Goal: Task Accomplishment & Management: Complete application form

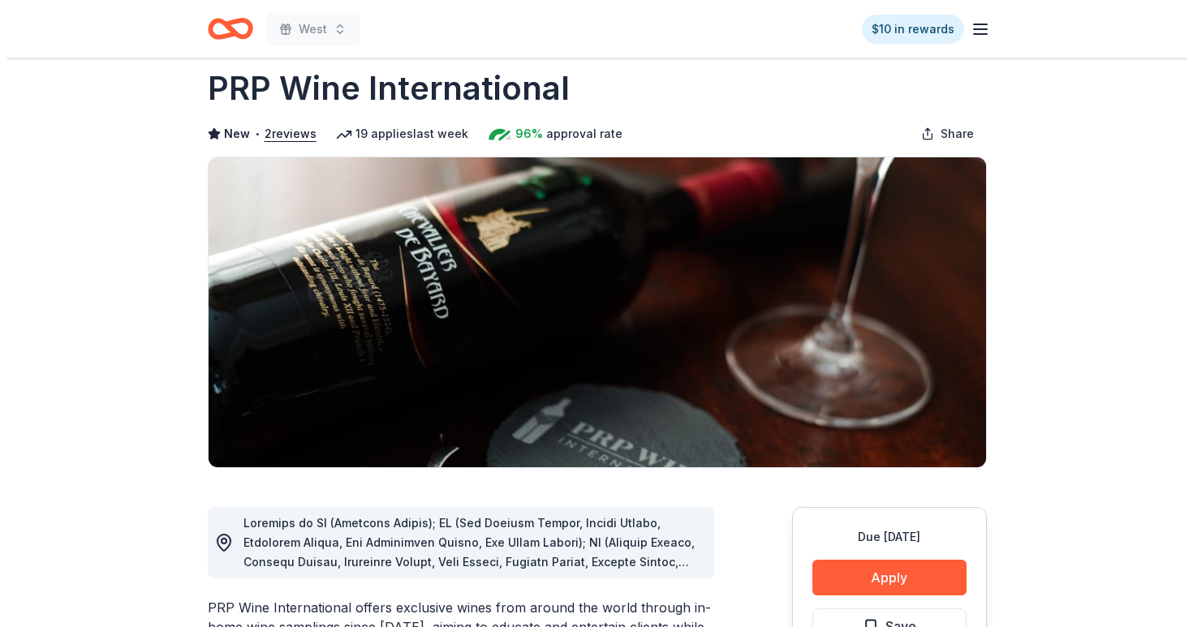
scroll to position [225, 0]
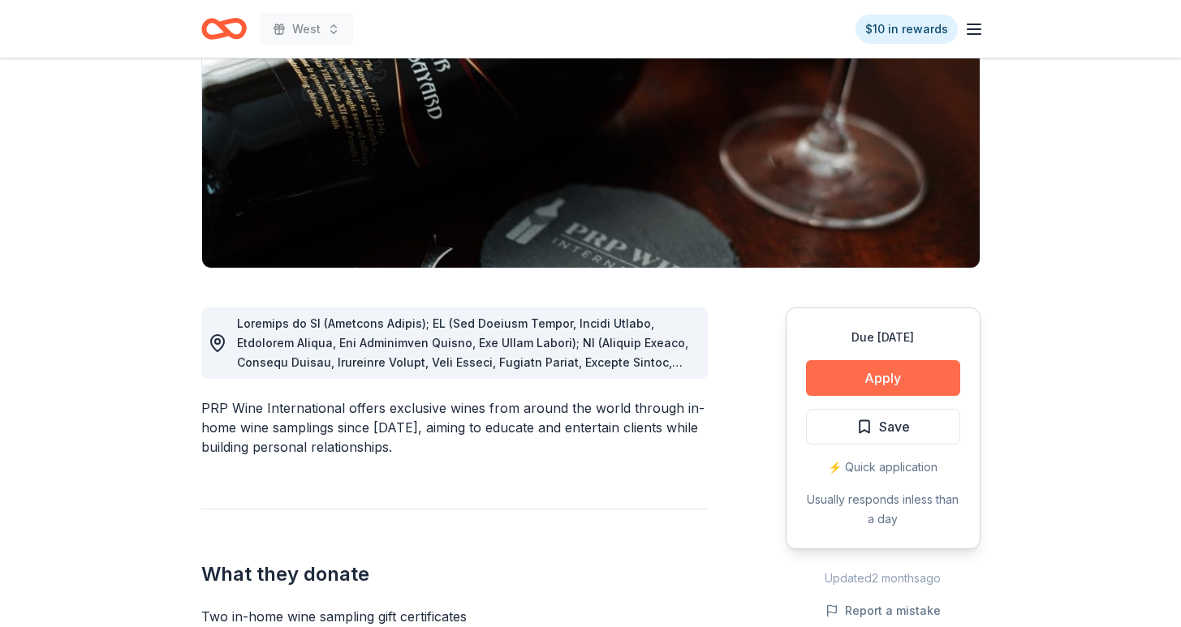
click at [854, 367] on button "Apply" at bounding box center [883, 378] width 154 height 36
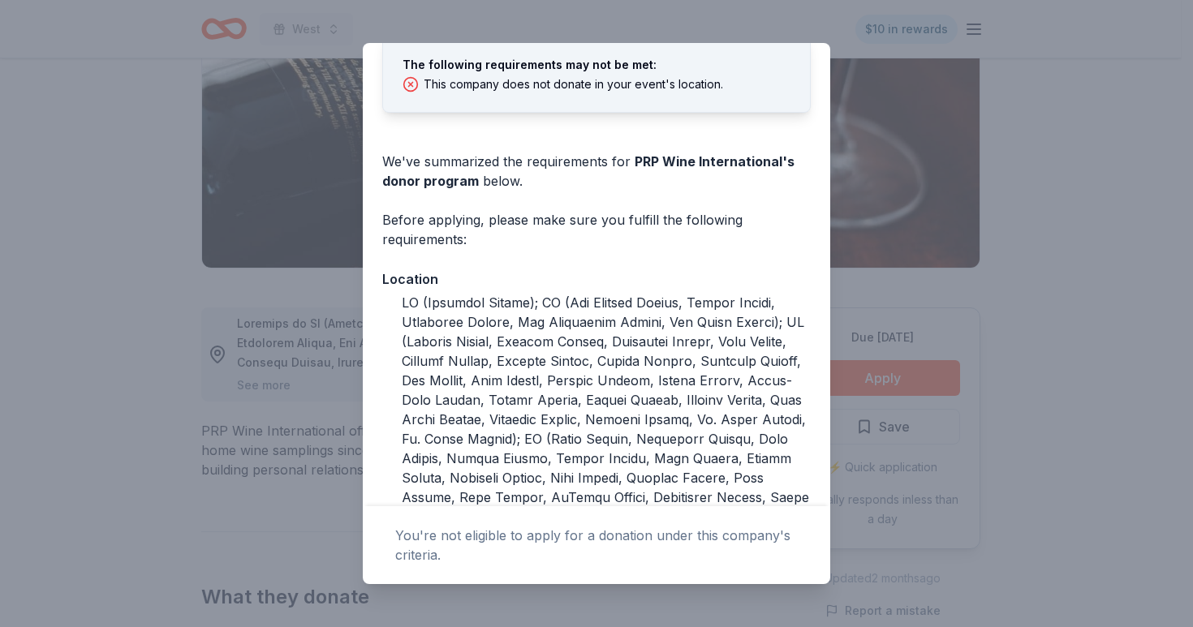
scroll to position [108, 0]
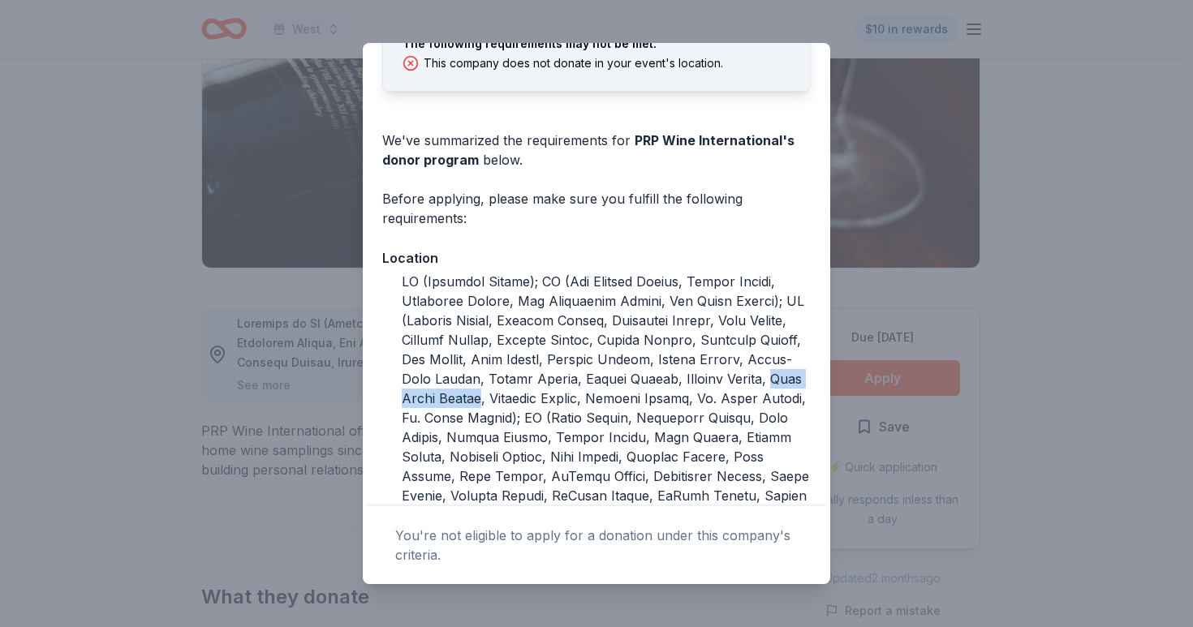
drag, startPoint x: 560, startPoint y: 402, endPoint x: 678, endPoint y: 400, distance: 117.7
click at [678, 400] on div at bounding box center [606, 564] width 409 height 584
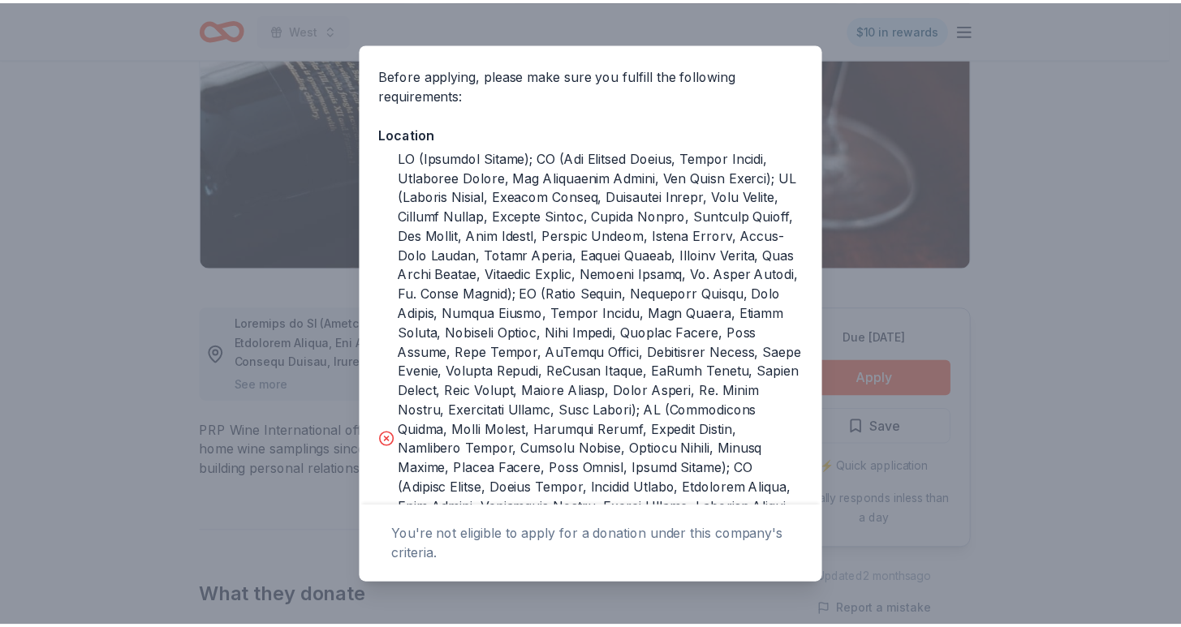
scroll to position [0, 0]
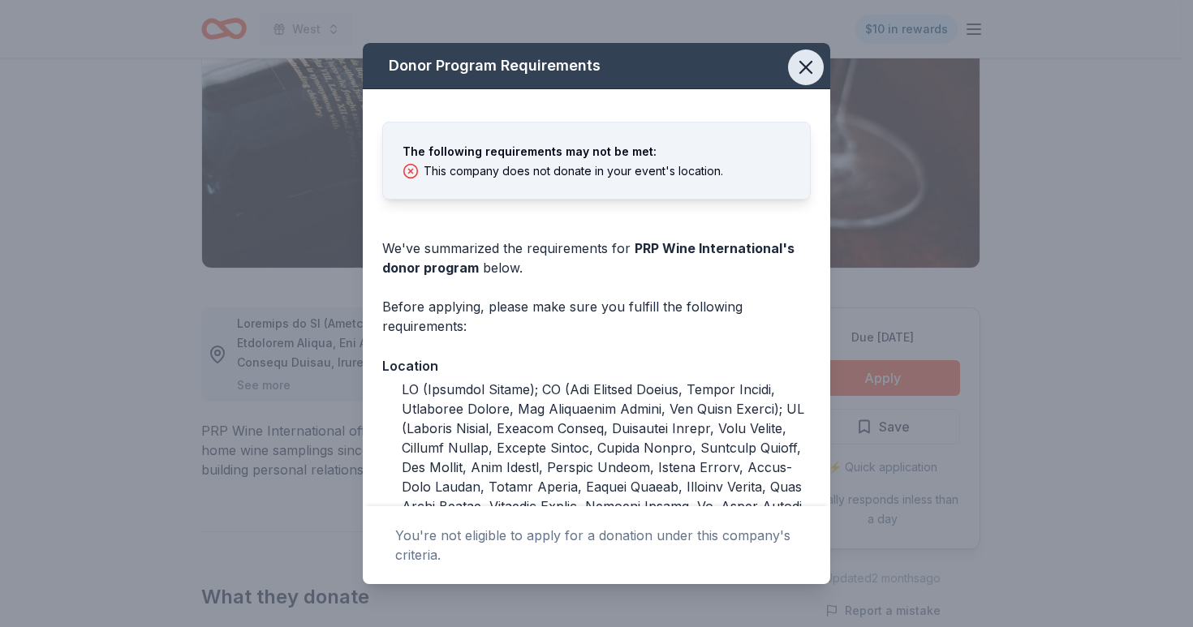
click at [794, 69] on icon "button" at bounding box center [805, 67] width 23 height 23
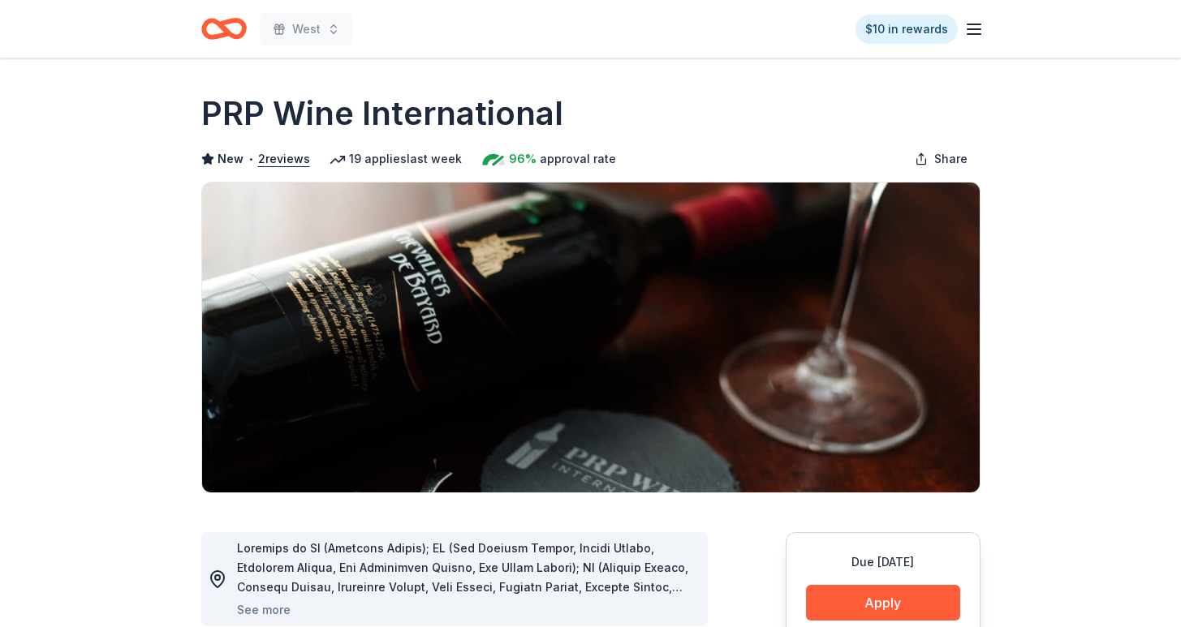
click at [228, 26] on icon "Home" at bounding box center [223, 29] width 45 height 38
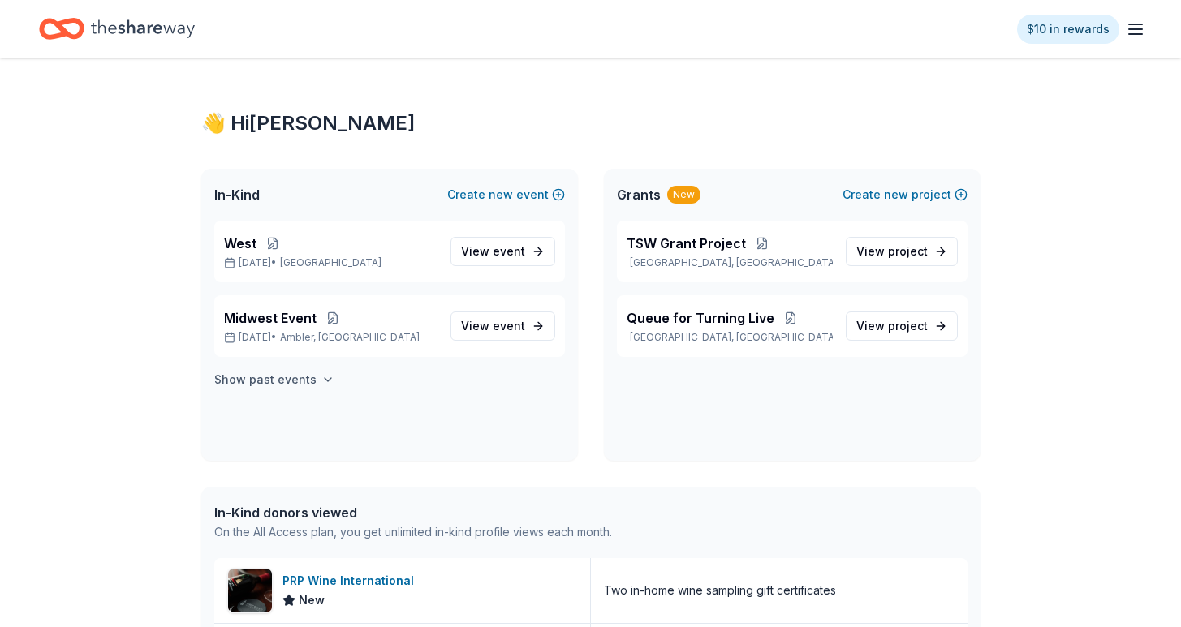
click at [305, 378] on h4 "Show past events" at bounding box center [265, 379] width 102 height 19
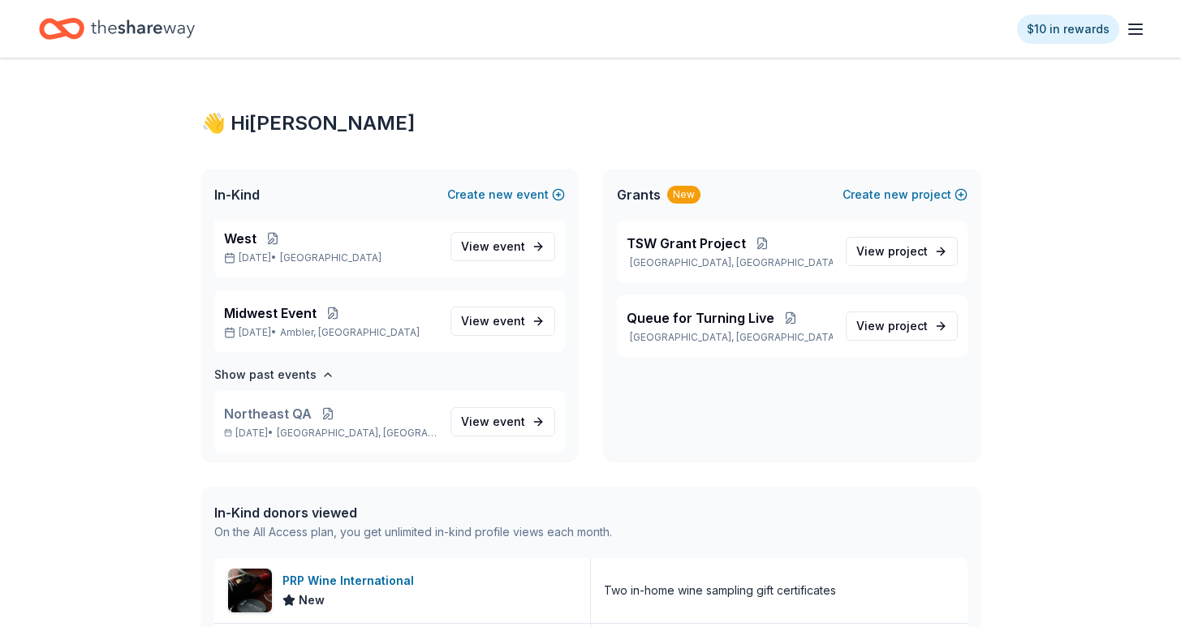
scroll to position [6, 0]
click at [331, 415] on button at bounding box center [328, 412] width 32 height 13
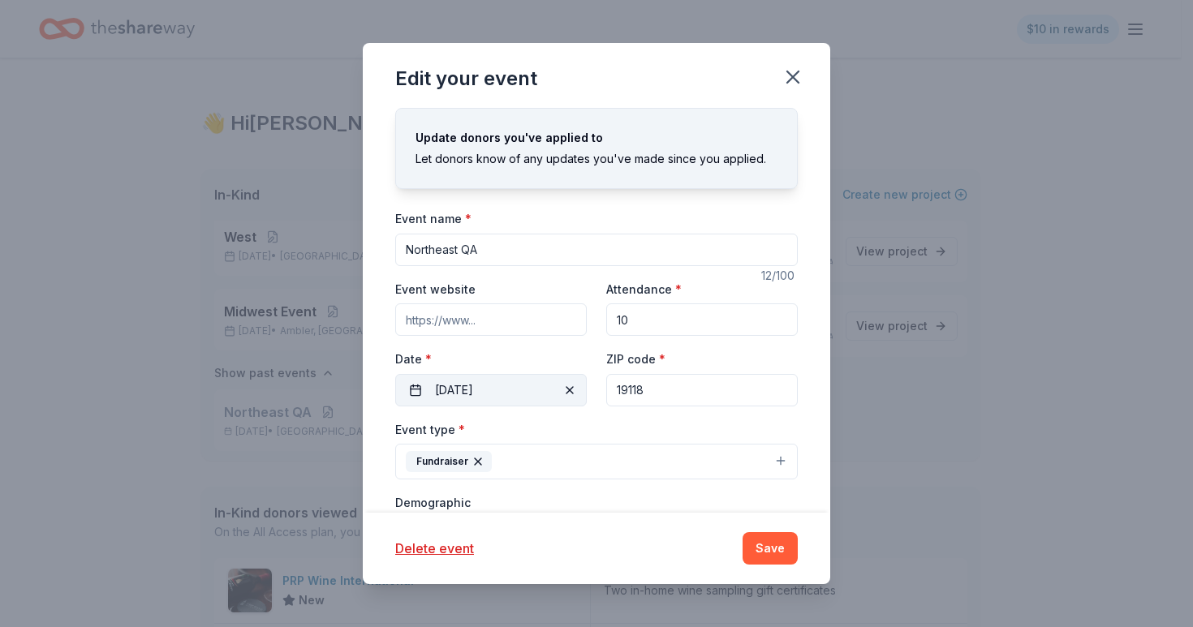
click at [560, 391] on span "button" at bounding box center [569, 390] width 19 height 19
click at [548, 392] on button "Pick a date" at bounding box center [491, 390] width 192 height 32
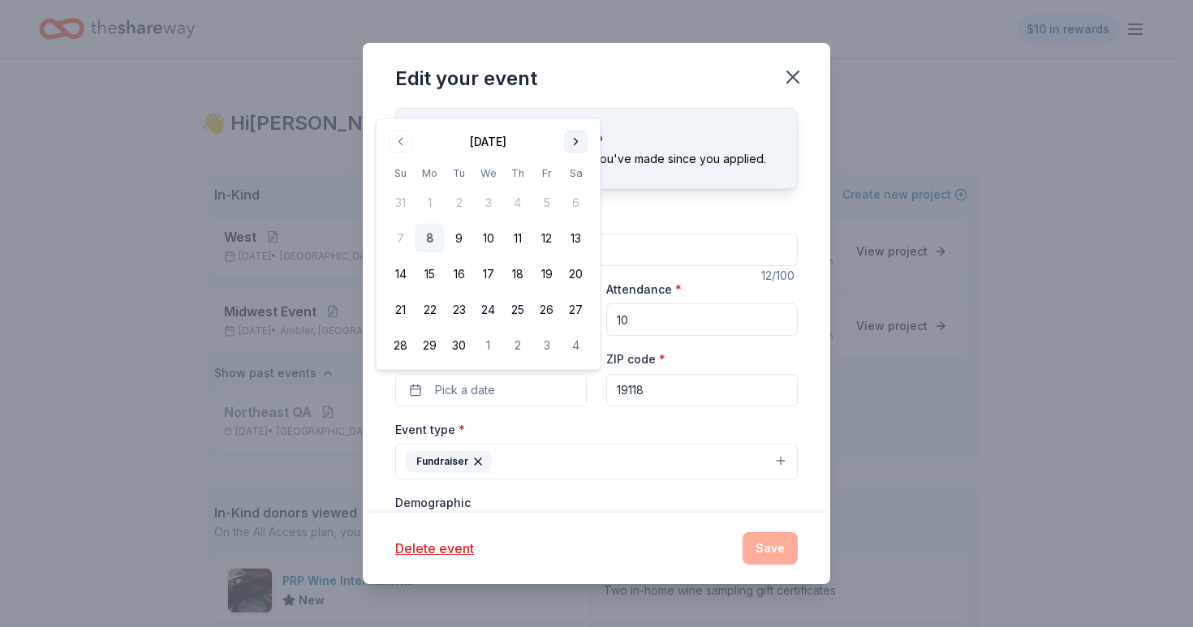
click at [581, 136] on button "Go to next month" at bounding box center [576, 142] width 23 height 23
click at [581, 136] on th "Sa" at bounding box center [576, 137] width 29 height 17
click at [575, 101] on button "Go to next month" at bounding box center [576, 106] width 23 height 23
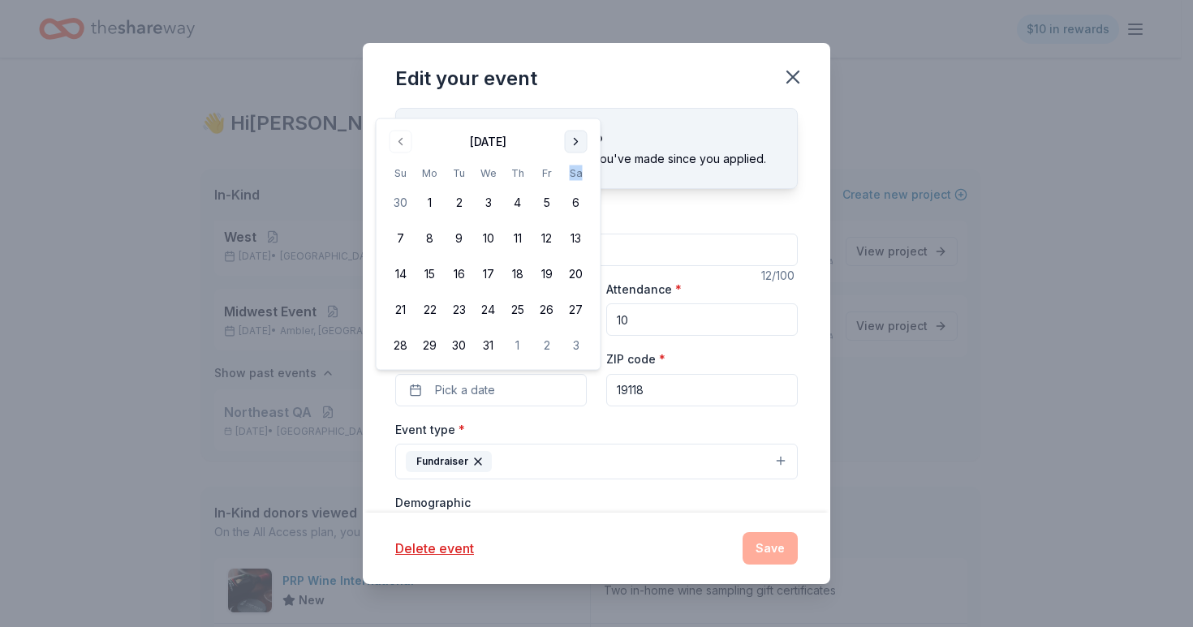
click at [572, 144] on button "Go to next month" at bounding box center [576, 142] width 23 height 23
click at [572, 136] on button "Go to next month" at bounding box center [576, 142] width 23 height 23
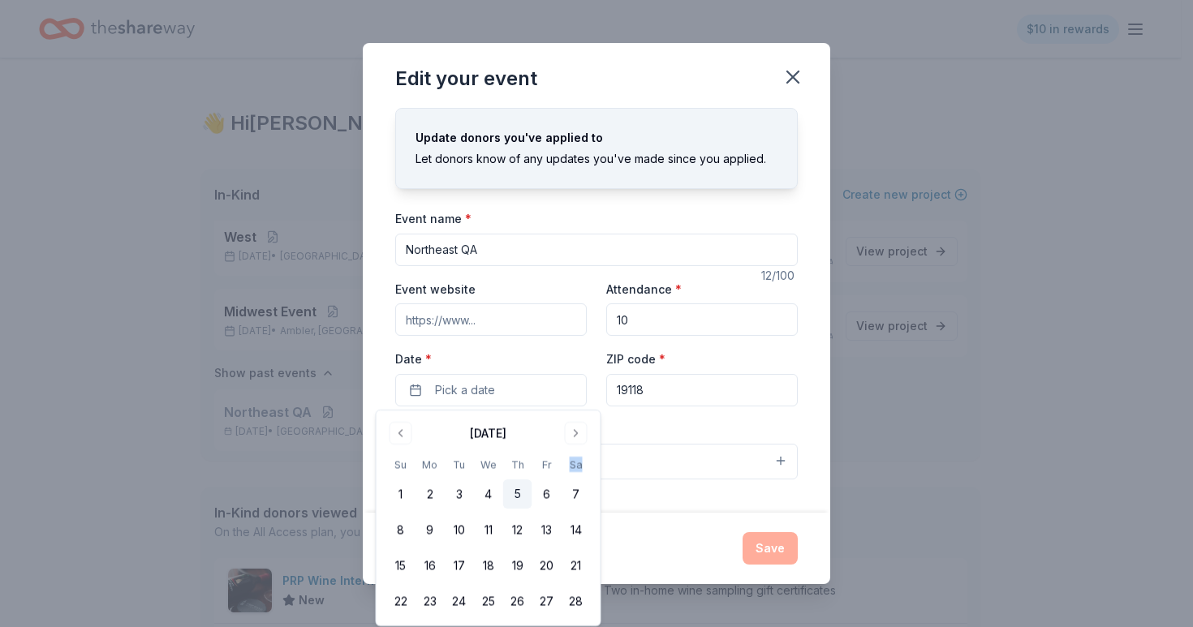
click at [513, 489] on button "5" at bounding box center [517, 494] width 29 height 29
click at [553, 356] on label "Date *" at bounding box center [491, 359] width 192 height 16
click at [553, 374] on button "[DATE]" at bounding box center [491, 390] width 192 height 32
click at [692, 398] on input "19118" at bounding box center [702, 390] width 192 height 32
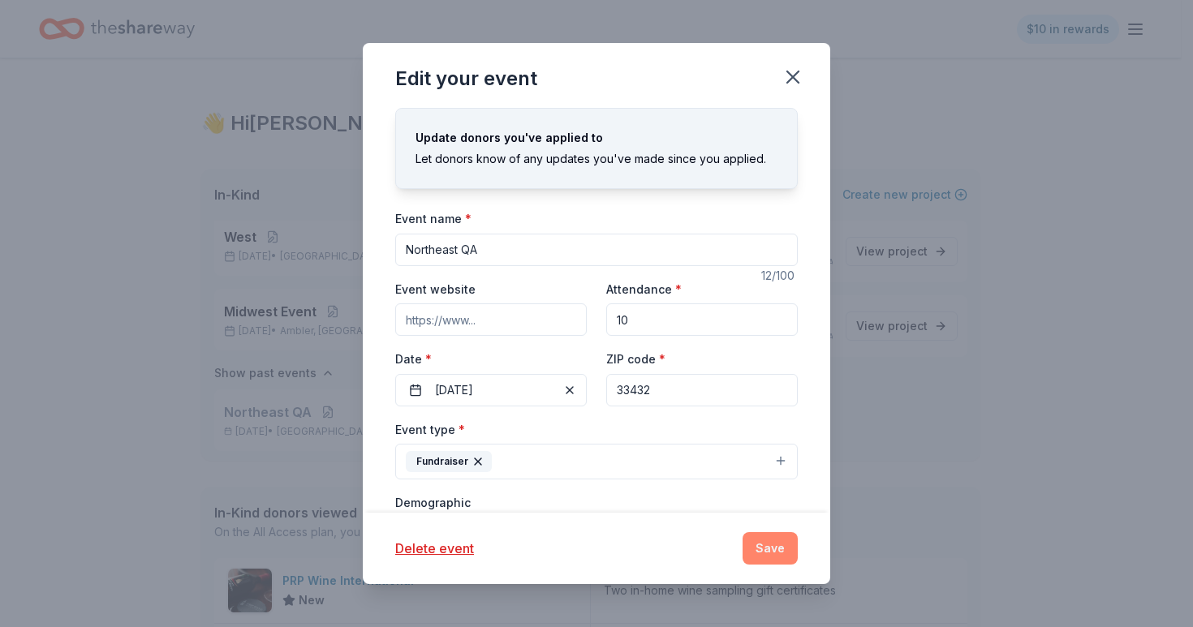
type input "33432"
click at [766, 545] on button "Save" at bounding box center [770, 548] width 55 height 32
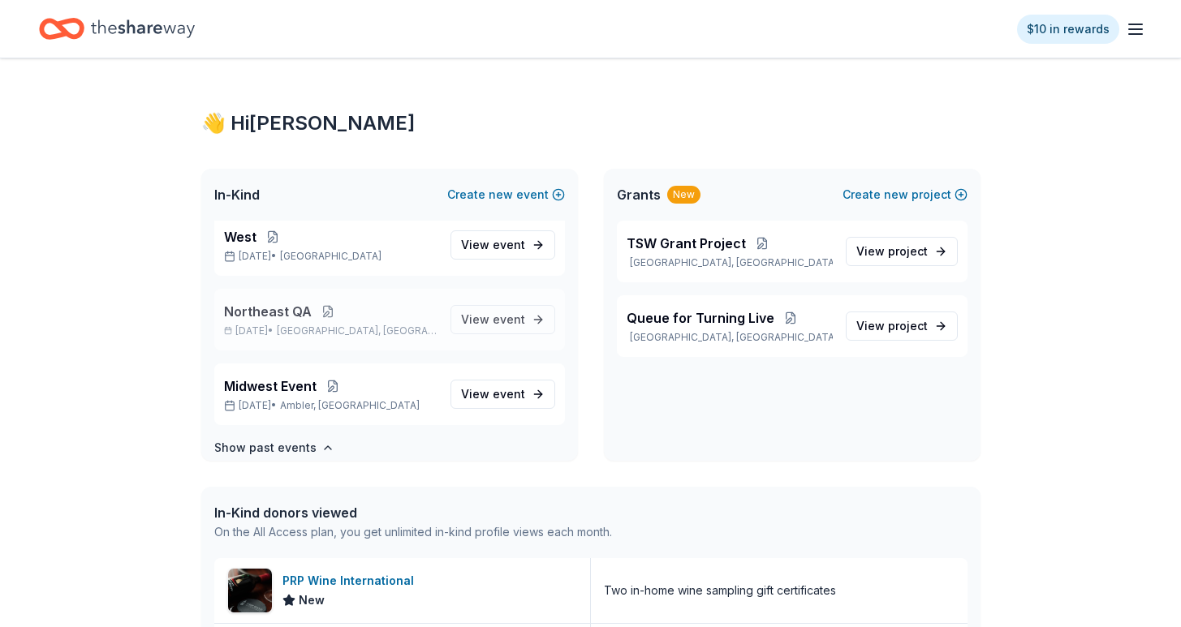
click at [325, 314] on button at bounding box center [328, 311] width 32 height 13
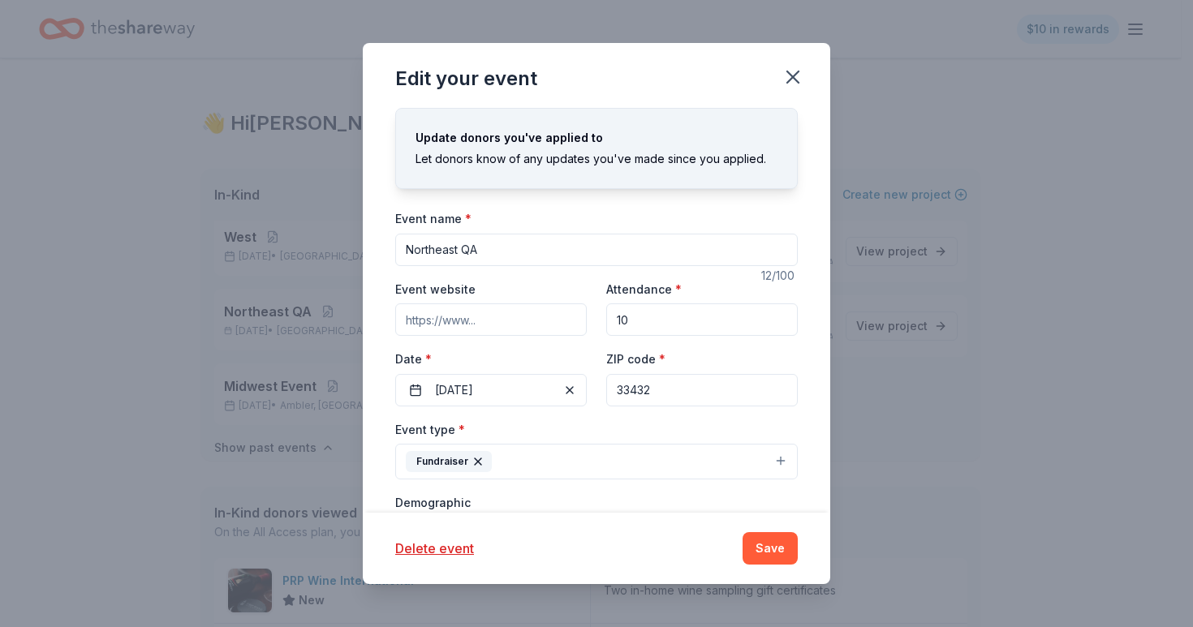
click at [473, 253] on input "Northeast QA" at bounding box center [596, 250] width 402 height 32
drag, startPoint x: 515, startPoint y: 251, endPoint x: 377, endPoint y: 245, distance: 138.1
click at [377, 245] on div "Update donors you've applied to Let donors know of any updates you've made sinc…" at bounding box center [596, 310] width 467 height 405
type input "South QA"
click at [777, 562] on button "Save" at bounding box center [770, 548] width 55 height 32
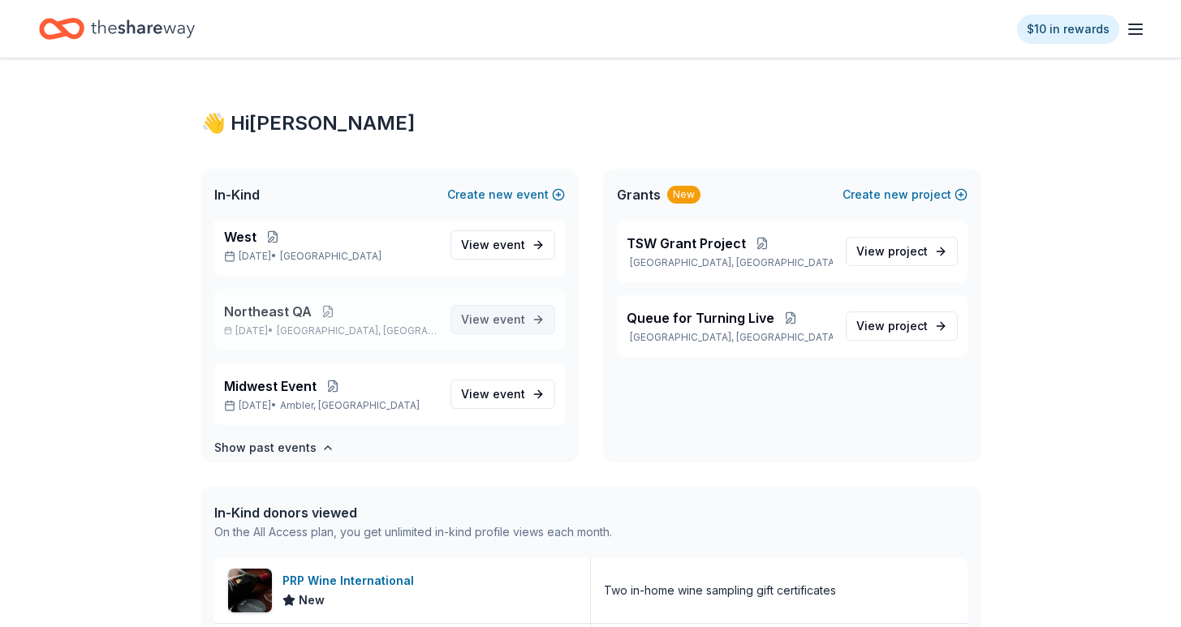
click at [502, 316] on span "event" at bounding box center [509, 319] width 32 height 14
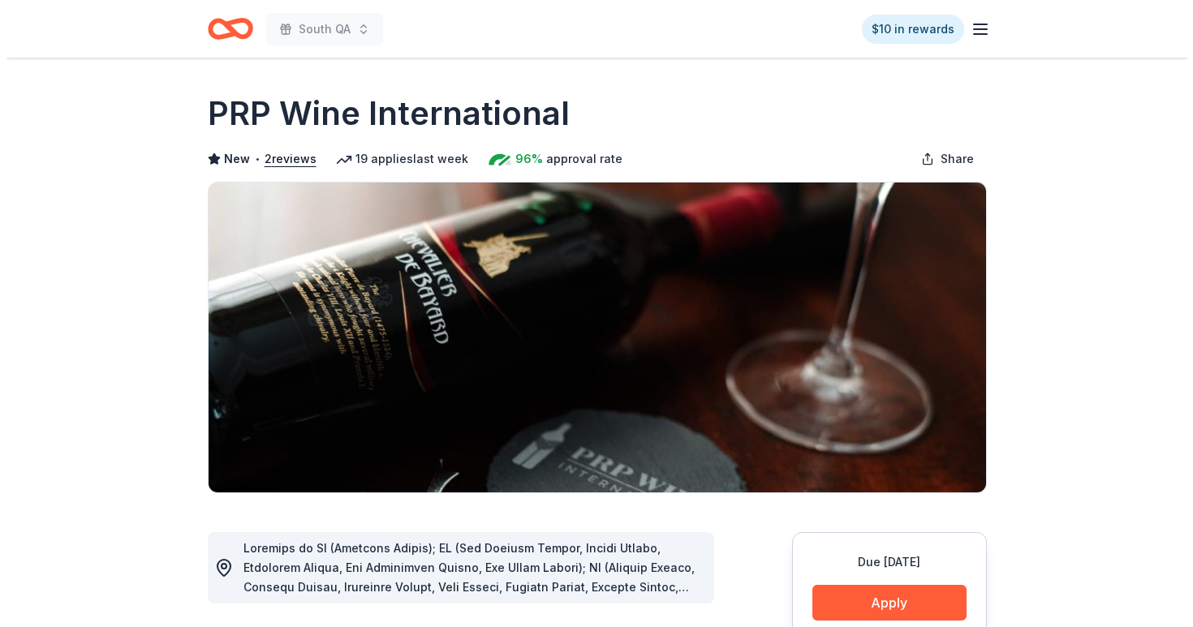
scroll to position [170, 0]
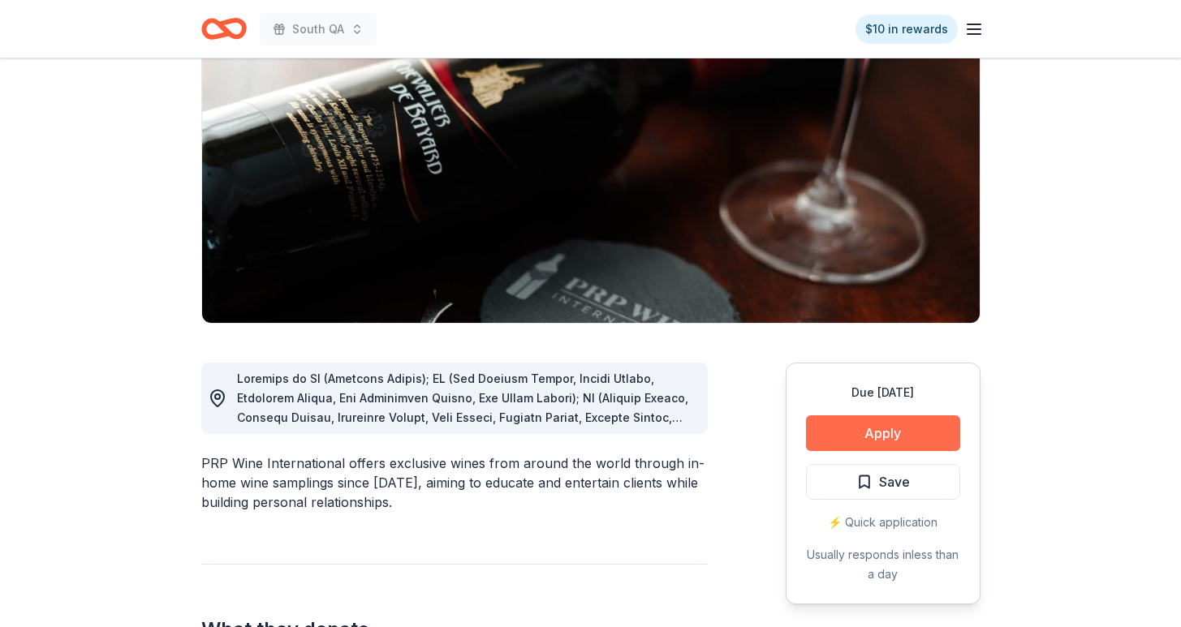
click at [863, 424] on button "Apply" at bounding box center [883, 433] width 154 height 36
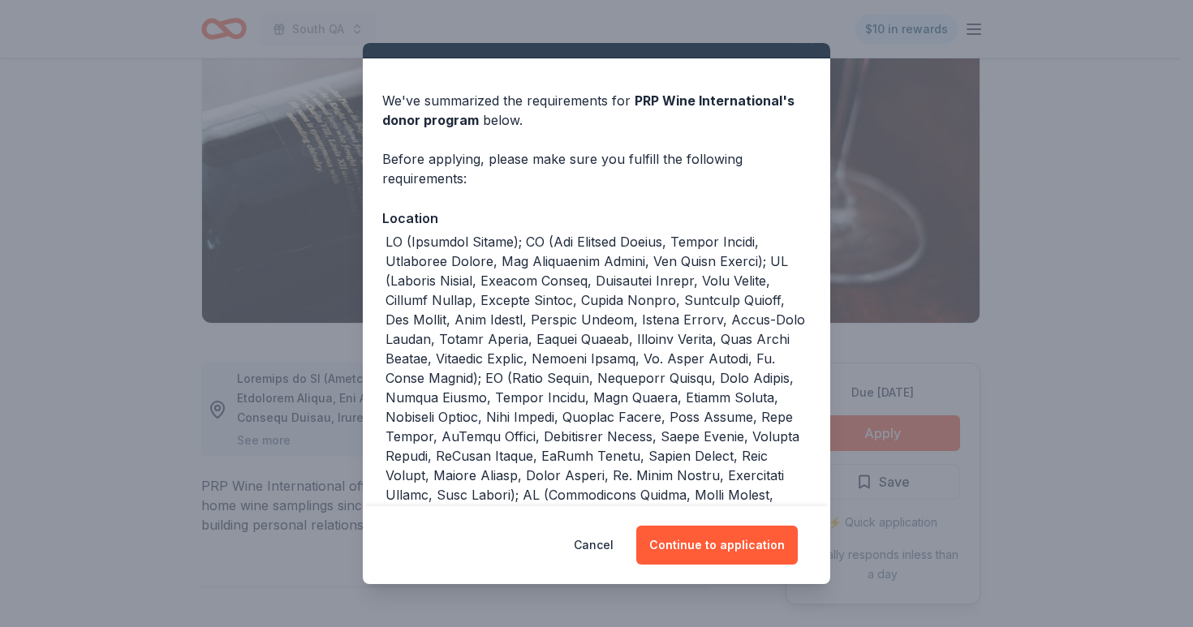
scroll to position [0, 0]
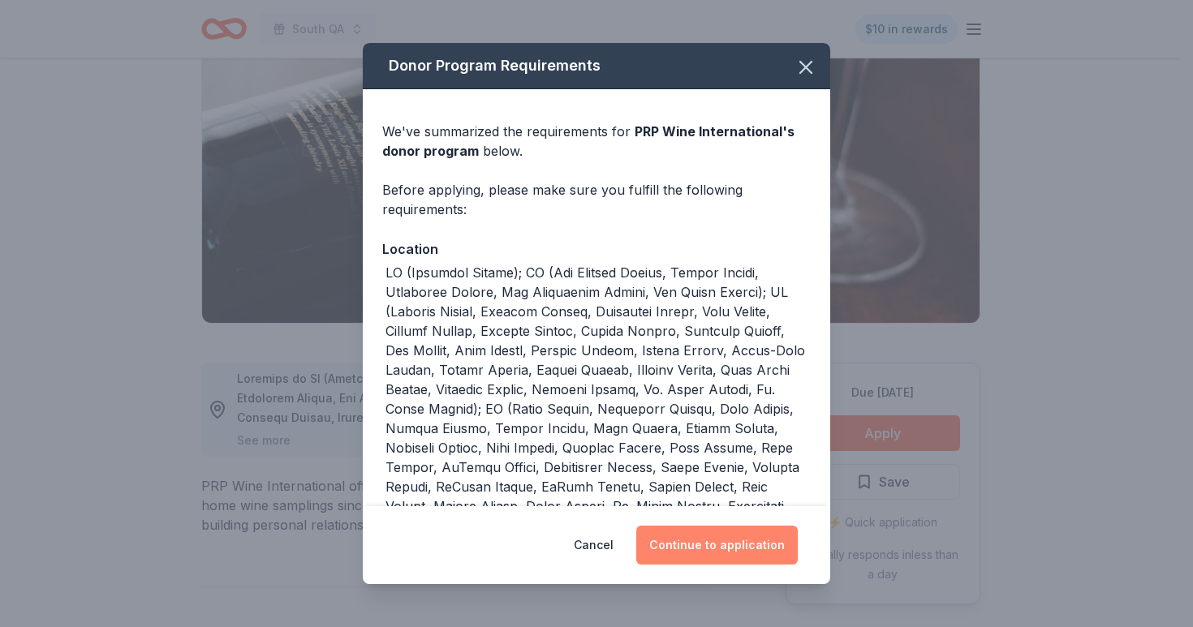
click at [716, 554] on button "Continue to application" at bounding box center [716, 545] width 161 height 39
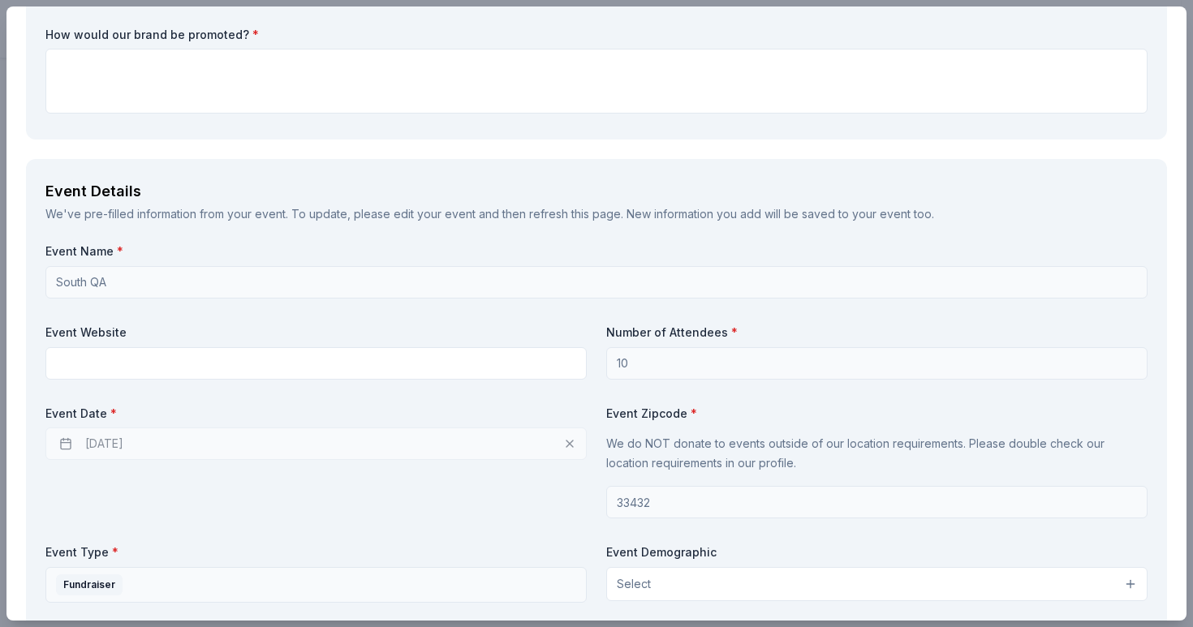
scroll to position [405, 0]
click at [652, 445] on p "We do NOT donate to events outside of our location requirements. Please double …" at bounding box center [876, 453] width 541 height 39
drag, startPoint x: 657, startPoint y: 445, endPoint x: 906, endPoint y: 439, distance: 249.2
click at [905, 439] on p "We do NOT donate to events outside of our location requirements. Please double …" at bounding box center [876, 453] width 541 height 39
click at [906, 439] on p "We do NOT donate to events outside of our location requirements. Please double …" at bounding box center [876, 453] width 541 height 39
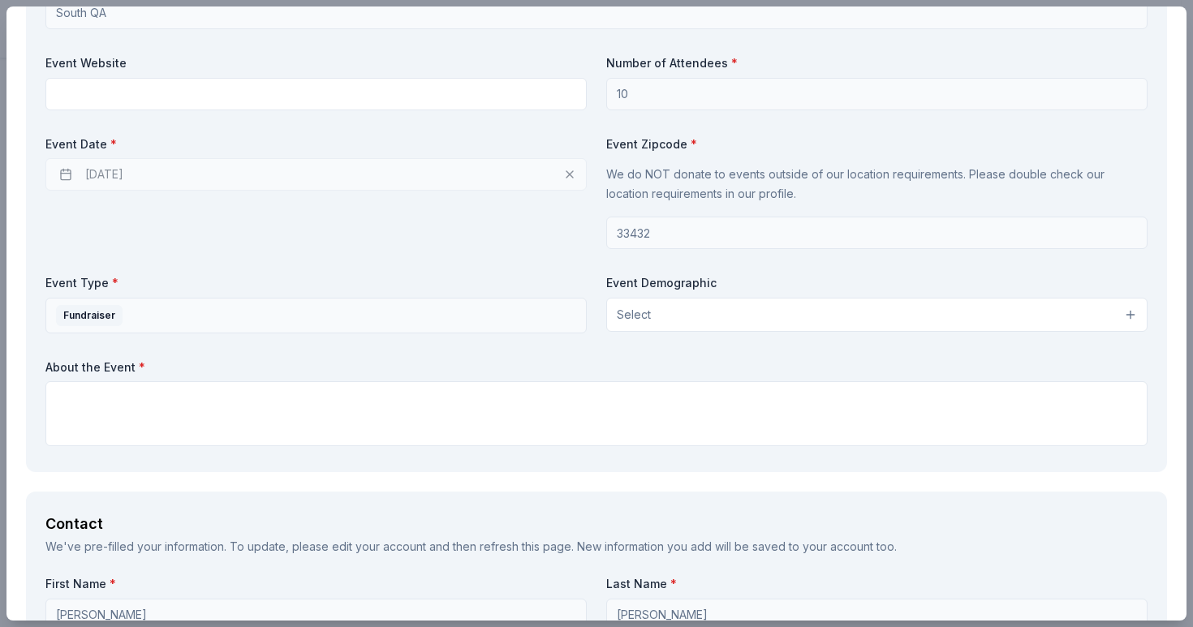
scroll to position [673, 0]
drag, startPoint x: 669, startPoint y: 176, endPoint x: 743, endPoint y: 177, distance: 74.7
click at [743, 177] on p "We do NOT donate to events outside of our location requirements. Please double …" at bounding box center [876, 185] width 541 height 39
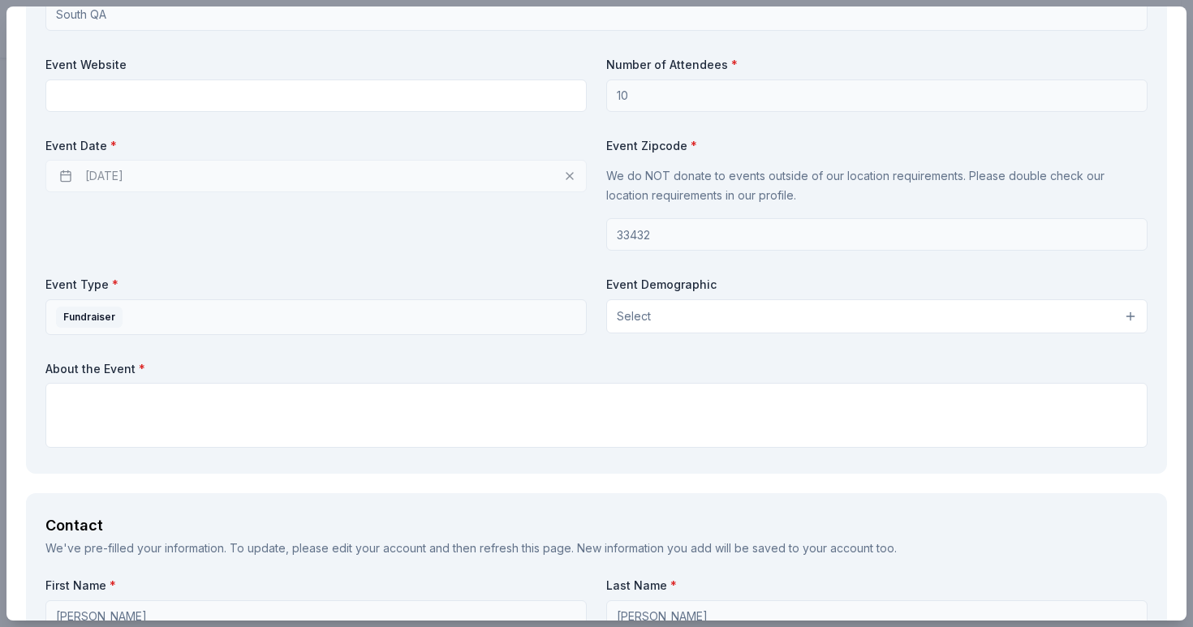
drag, startPoint x: 604, startPoint y: 171, endPoint x: 768, endPoint y: 186, distance: 165.4
click at [768, 186] on p "We do NOT donate to events outside of our location requirements. Please double …" at bounding box center [876, 185] width 541 height 39
